Goal: Transaction & Acquisition: Purchase product/service

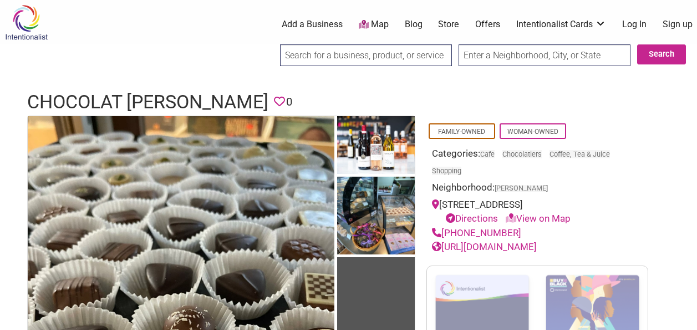
click at [449, 19] on link "Store" at bounding box center [448, 24] width 21 height 12
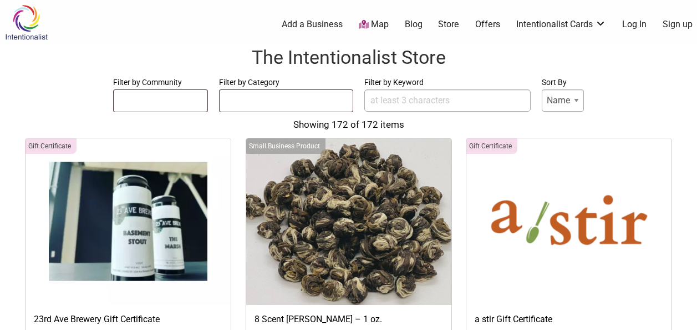
select select
